Goal: Navigation & Orientation: Find specific page/section

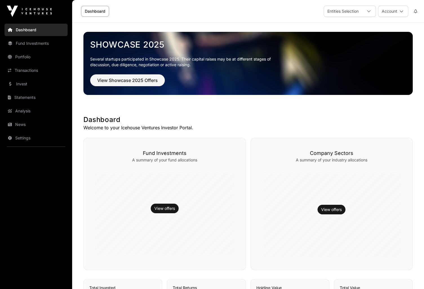
click at [29, 54] on link "Portfolio" at bounding box center [36, 57] width 63 height 12
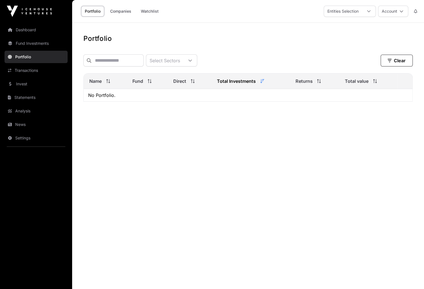
click at [32, 86] on link "Invest" at bounding box center [36, 84] width 63 height 12
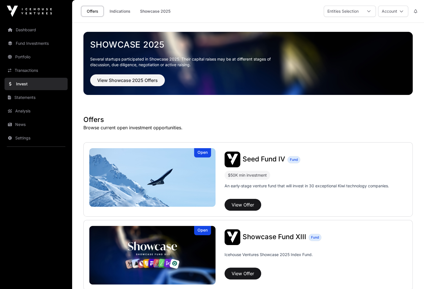
click at [126, 9] on link "Indications" at bounding box center [120, 11] width 28 height 11
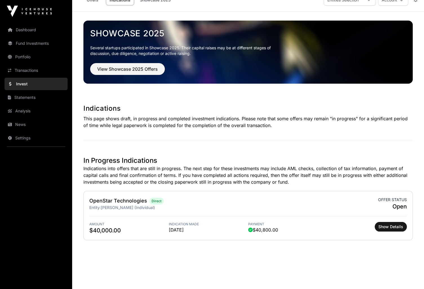
scroll to position [23, 0]
